Goal: Task Accomplishment & Management: Use online tool/utility

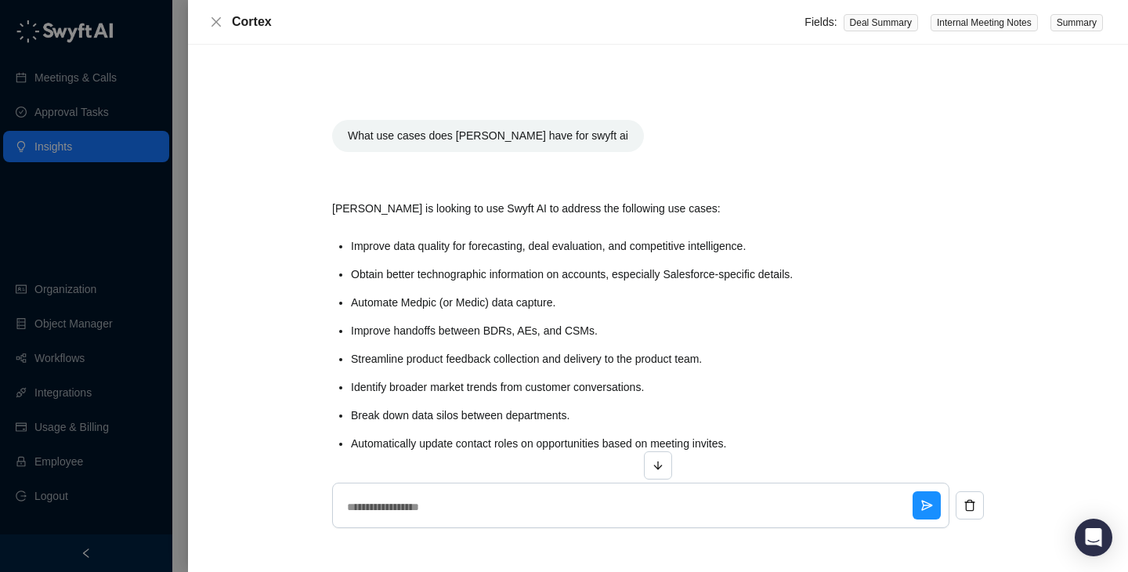
scroll to position [32, 0]
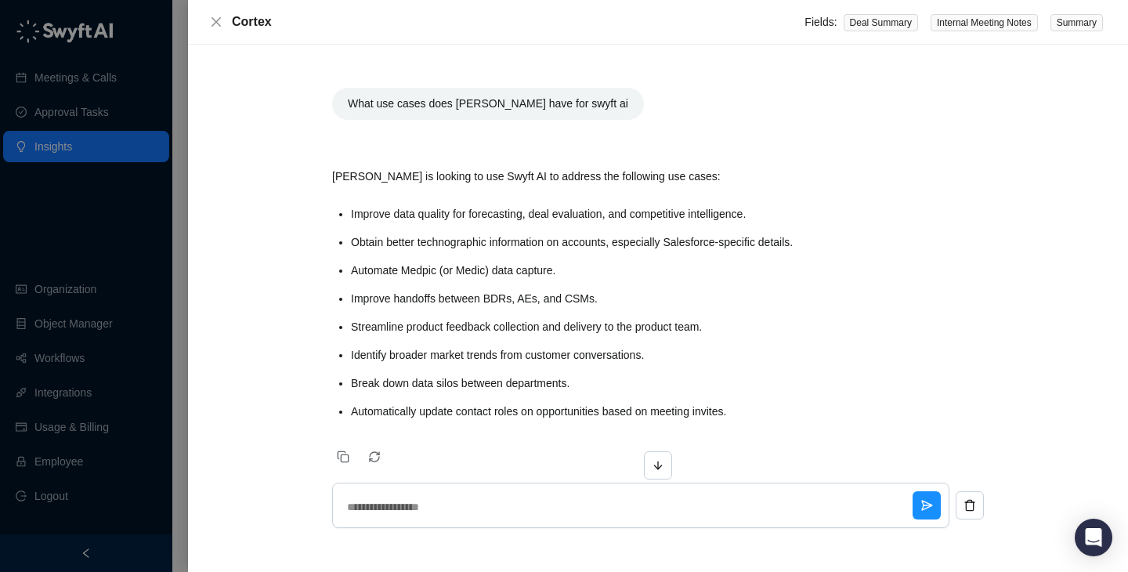
click at [96, 379] on div at bounding box center [564, 286] width 1128 height 572
type textarea "*"
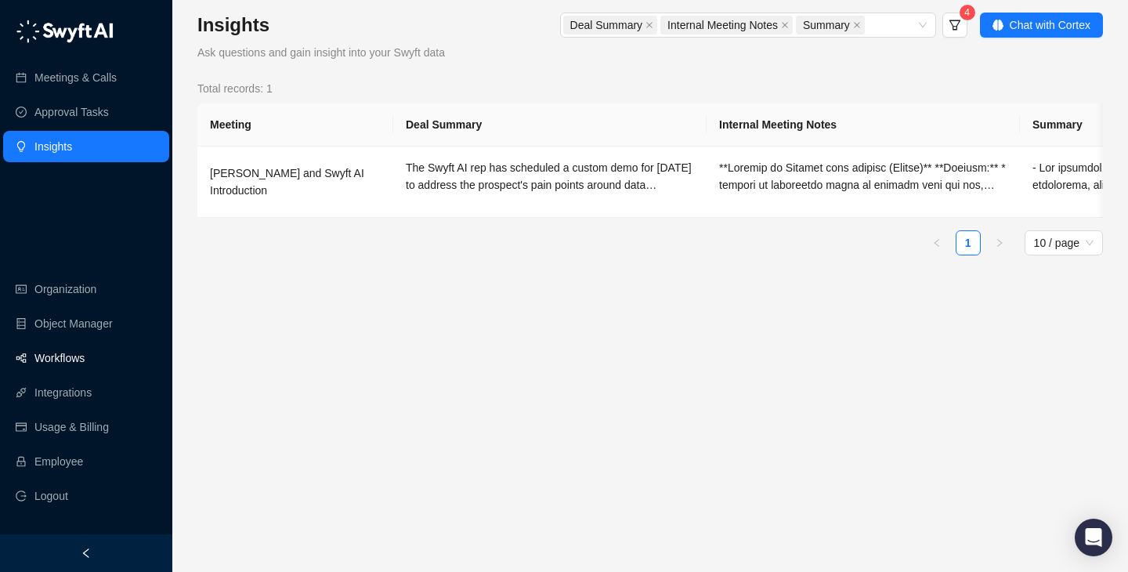
click at [85, 358] on link "Workflows" at bounding box center [59, 357] width 50 height 31
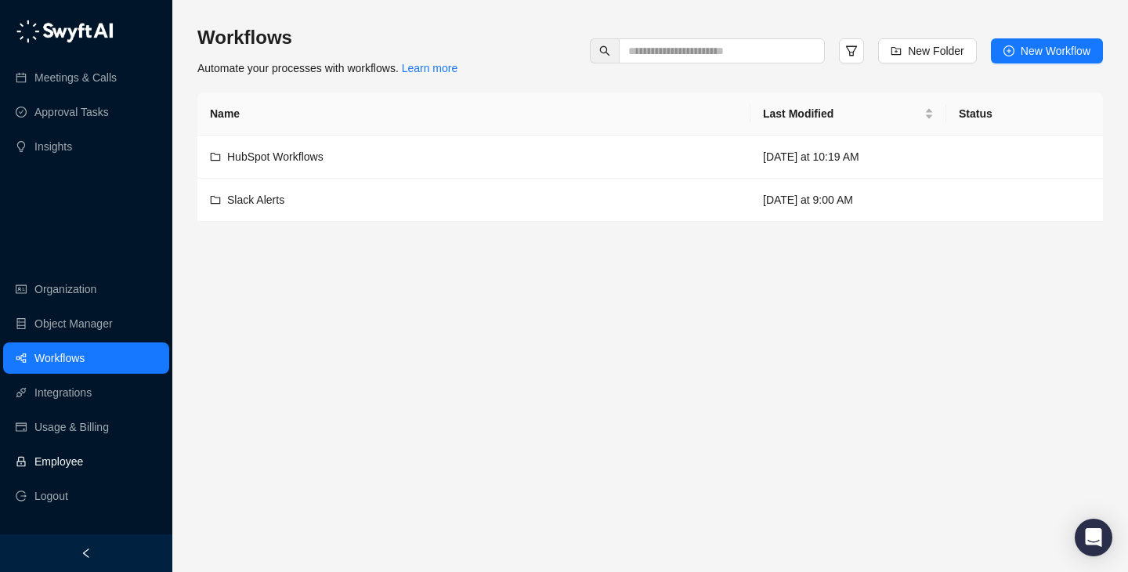
click at [83, 464] on link "Employee" at bounding box center [58, 461] width 49 height 31
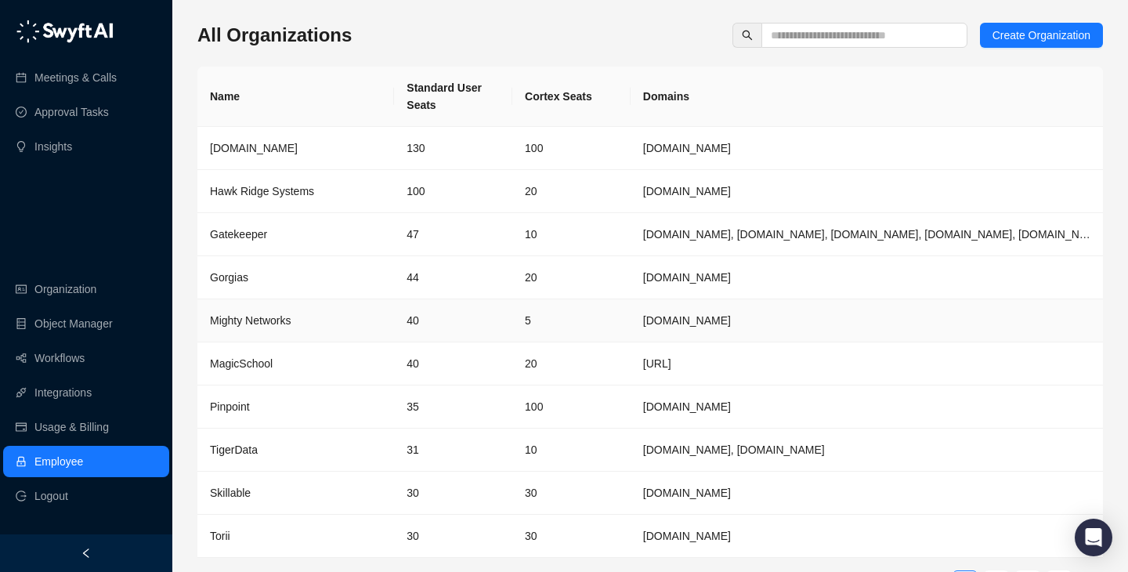
scroll to position [51, 0]
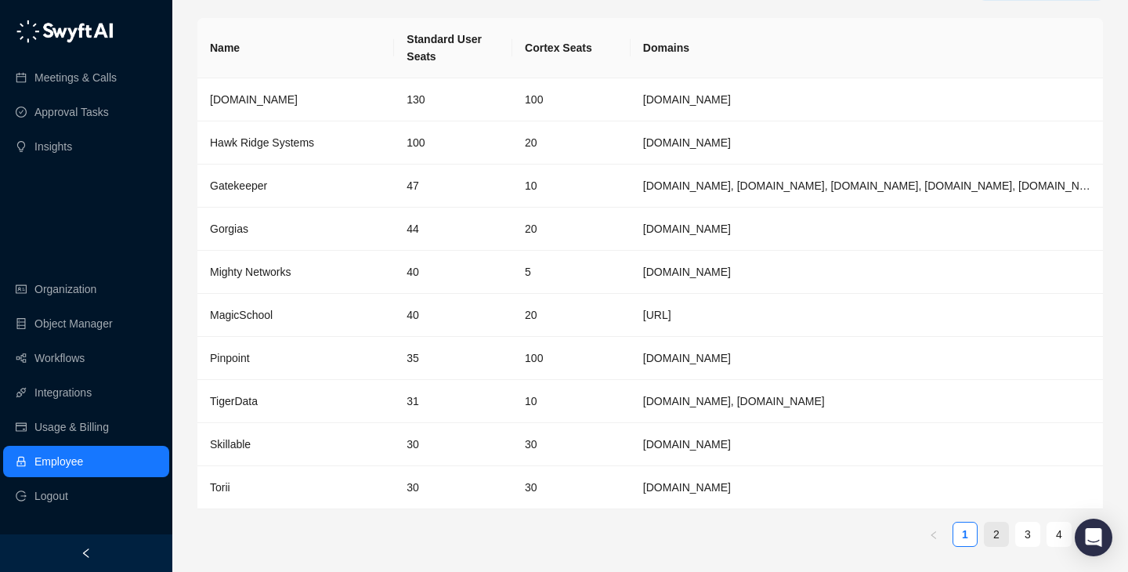
click at [986, 530] on link "2" at bounding box center [997, 535] width 24 height 24
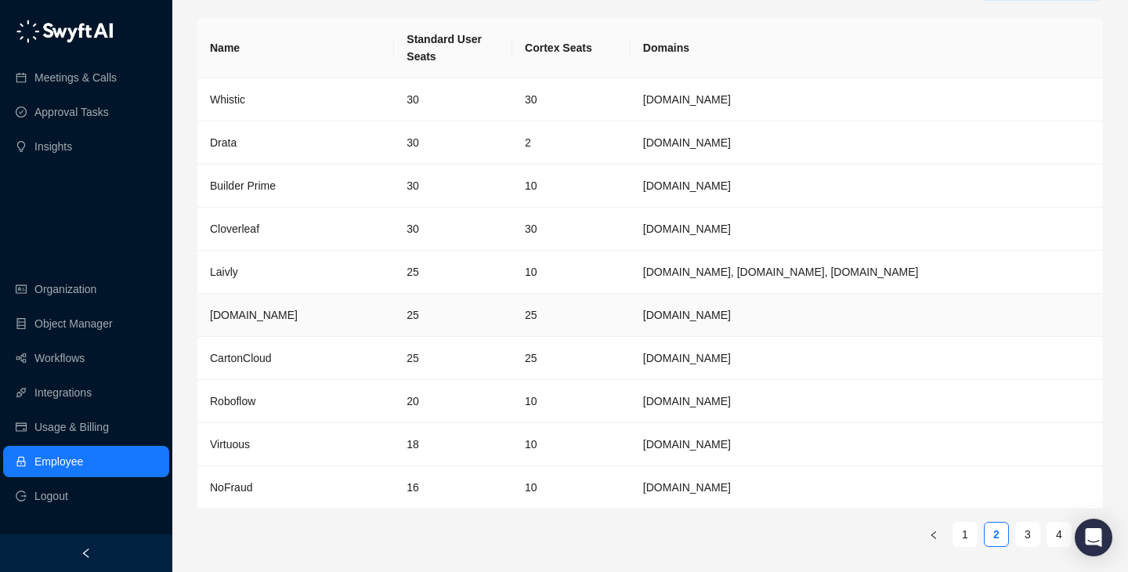
click at [508, 306] on td "25" at bounding box center [453, 315] width 118 height 43
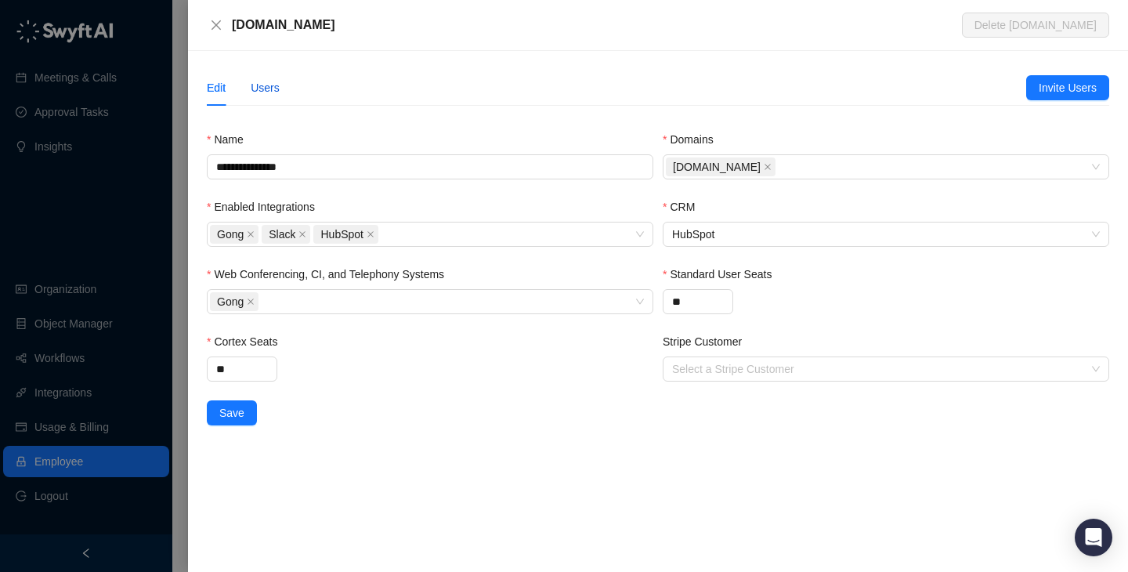
click at [268, 89] on div "Users" at bounding box center [265, 87] width 29 height 17
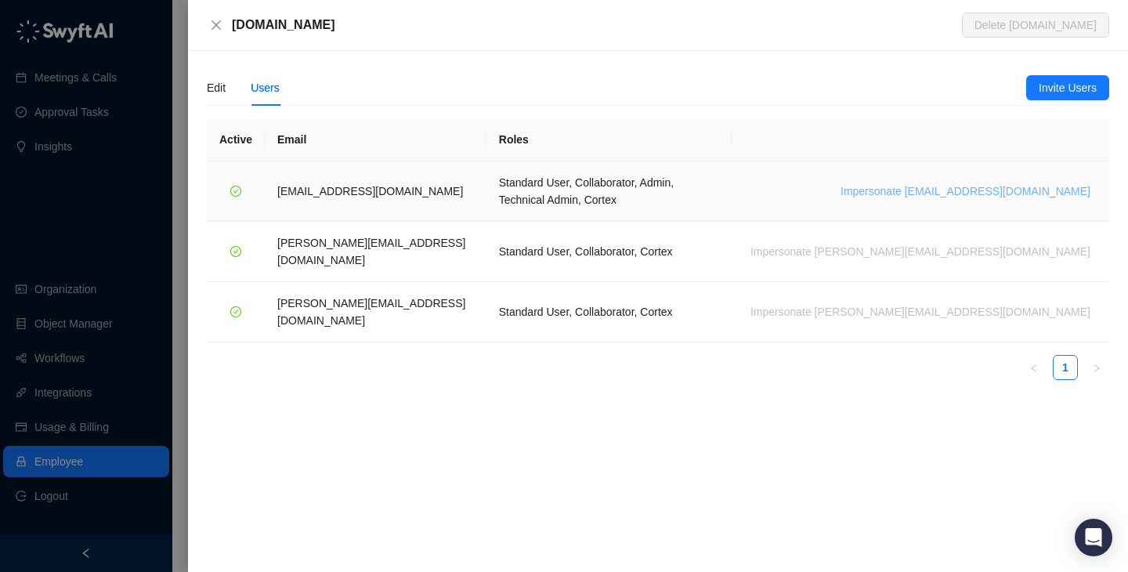
click at [934, 184] on span "Impersonate [EMAIL_ADDRESS][DOMAIN_NAME]" at bounding box center [966, 191] width 250 height 17
